Goal: Find specific page/section: Find specific page/section

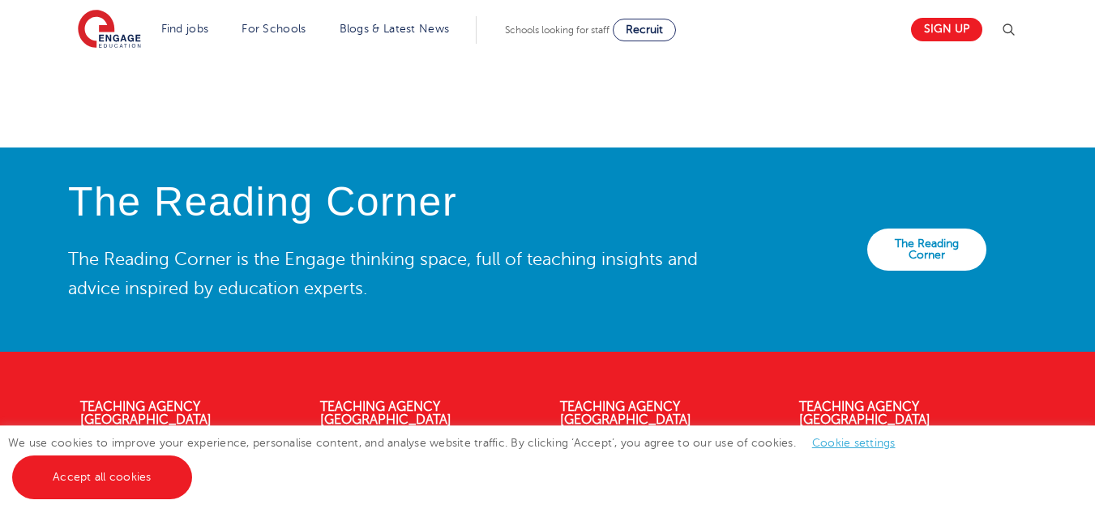
scroll to position [3199, 0]
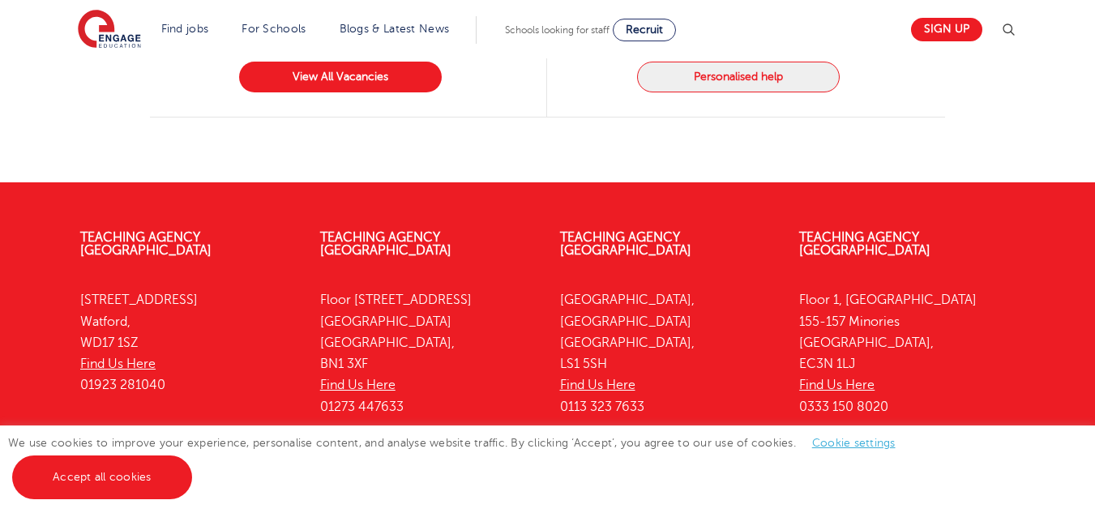
scroll to position [2115, 0]
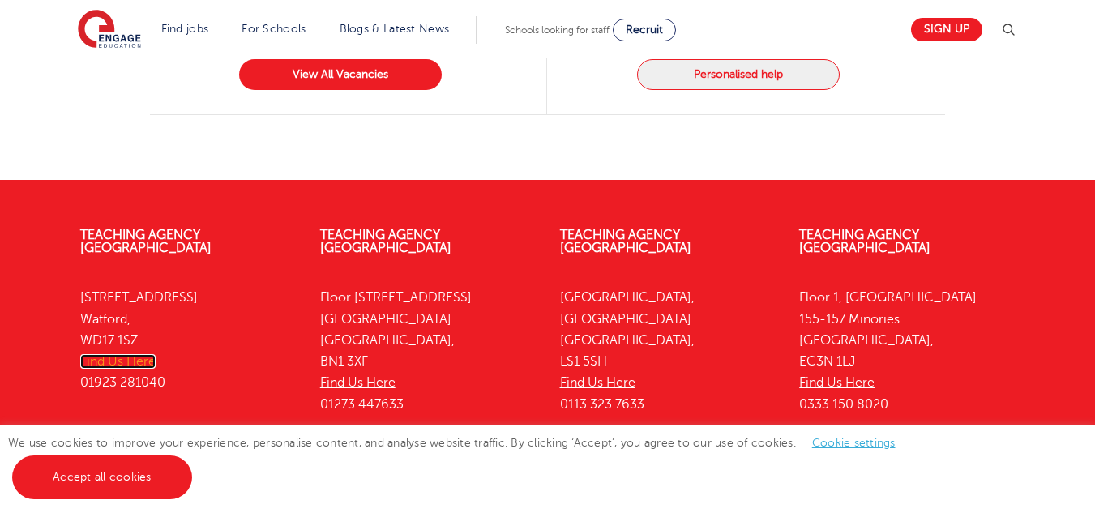
click at [122, 354] on link "Find Us Here" at bounding box center [117, 361] width 75 height 15
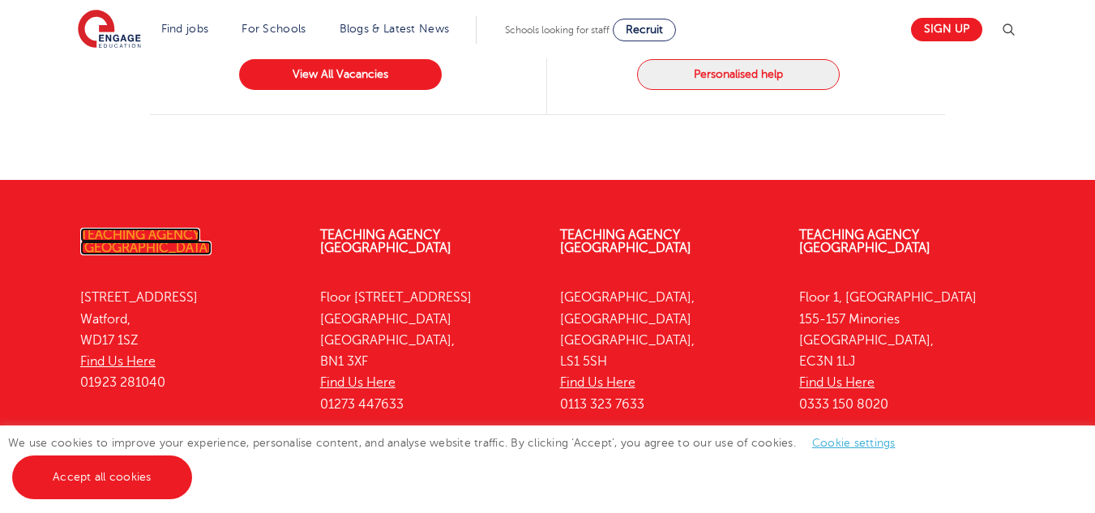
click at [182, 228] on link "Teaching Agency [GEOGRAPHIC_DATA]" at bounding box center [145, 242] width 131 height 28
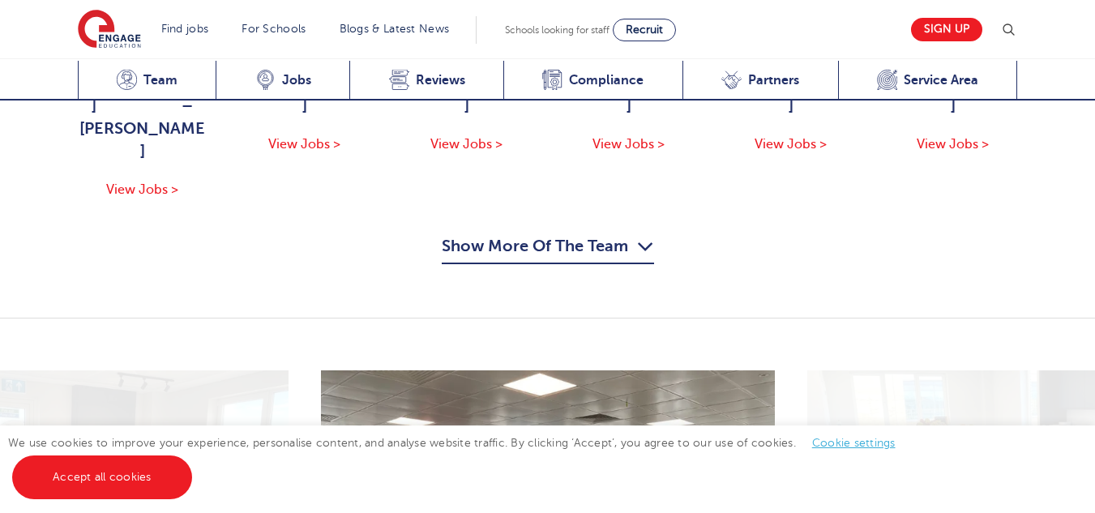
scroll to position [1901, 0]
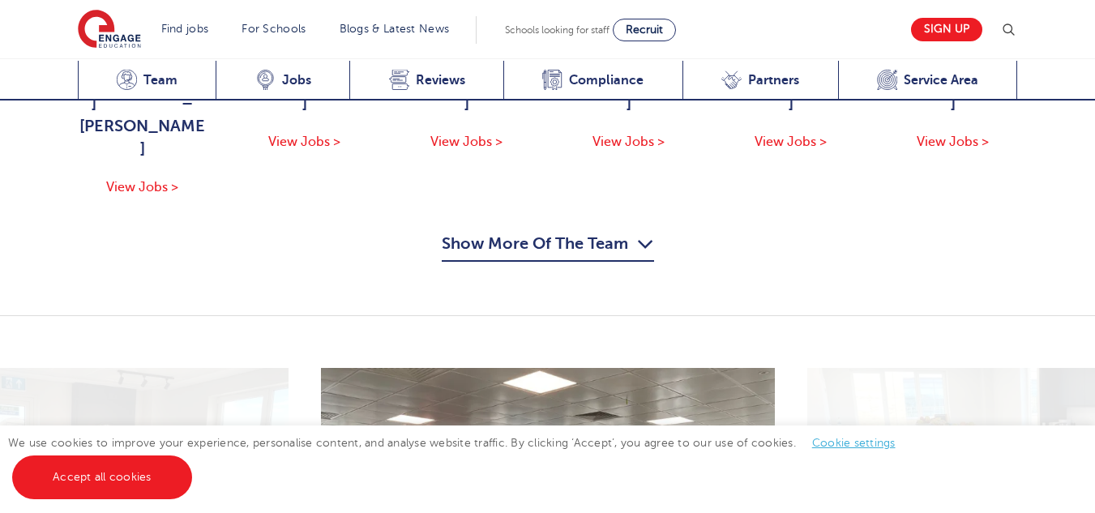
click at [564, 231] on button "Show More Of The Team" at bounding box center [548, 246] width 212 height 31
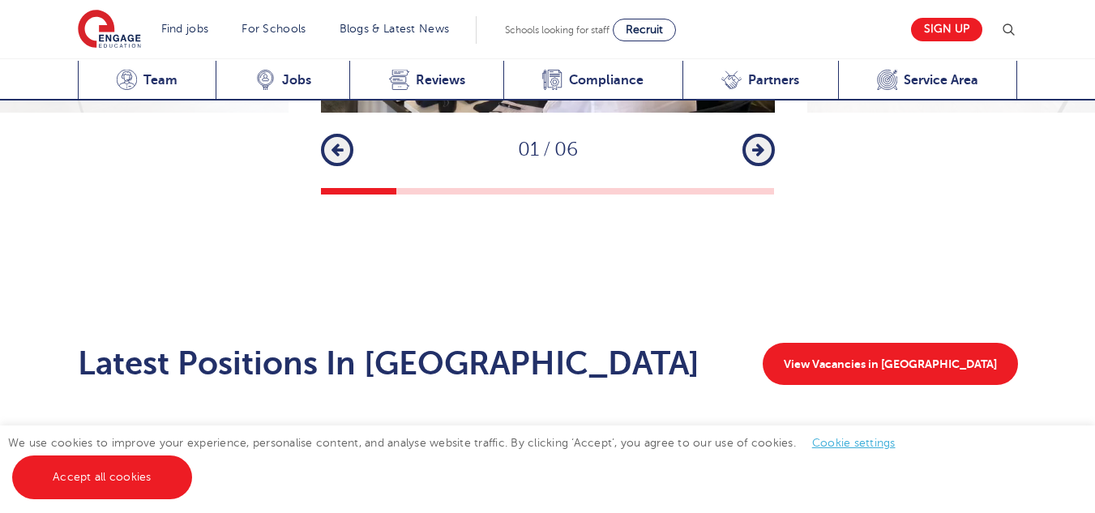
scroll to position [3168, 0]
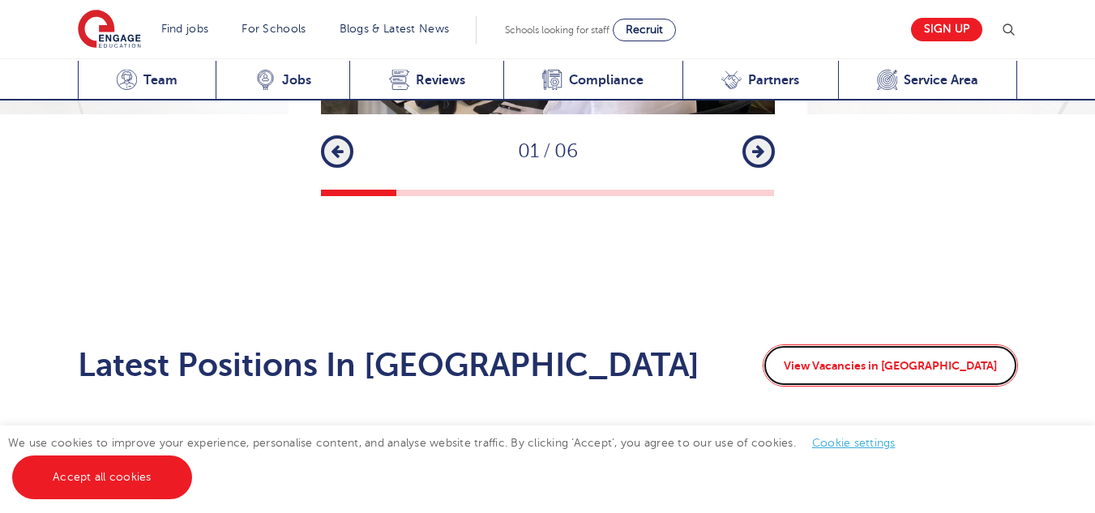
click at [875, 344] on link "View Vacancies in Watford" at bounding box center [890, 365] width 255 height 42
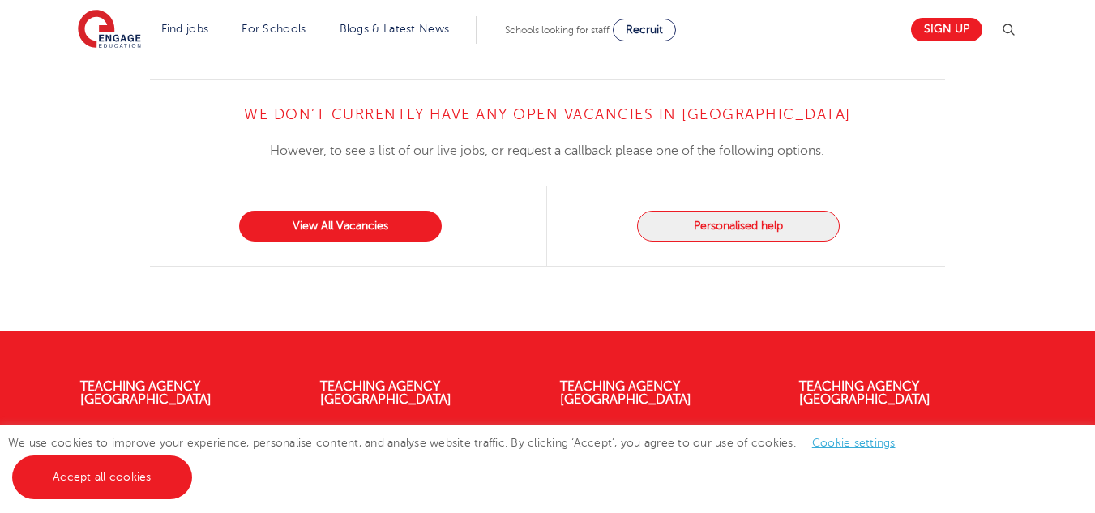
scroll to position [1957, 0]
